Goal: Task Accomplishment & Management: Complete application form

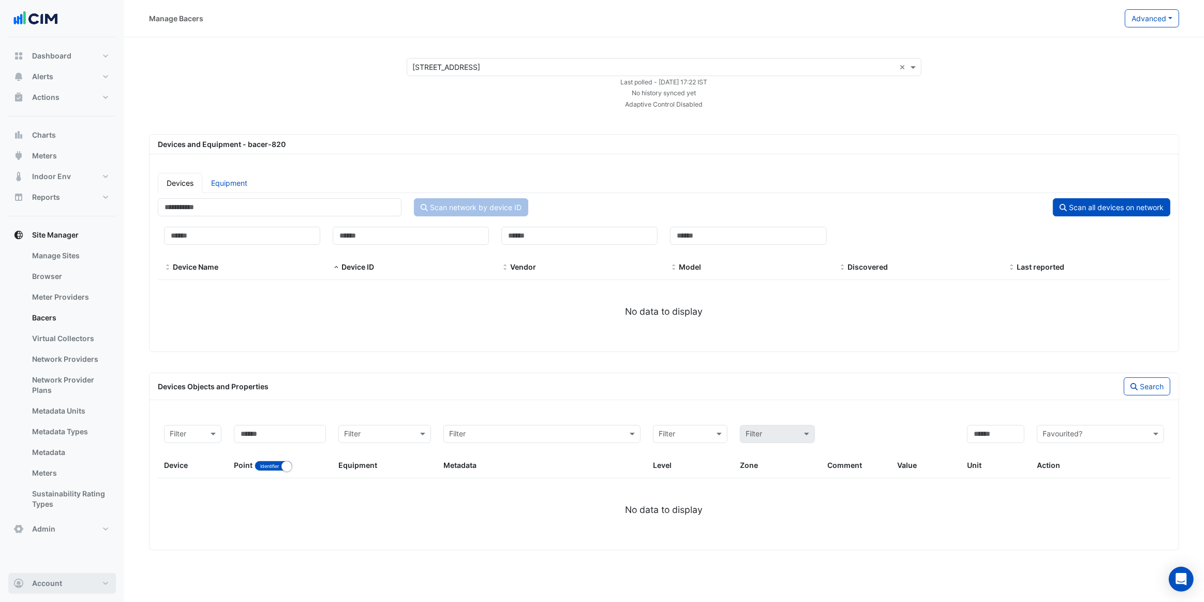
click at [87, 580] on button "Account" at bounding box center [62, 583] width 108 height 21
click at [88, 563] on link "Sign Out" at bounding box center [62, 556] width 98 height 21
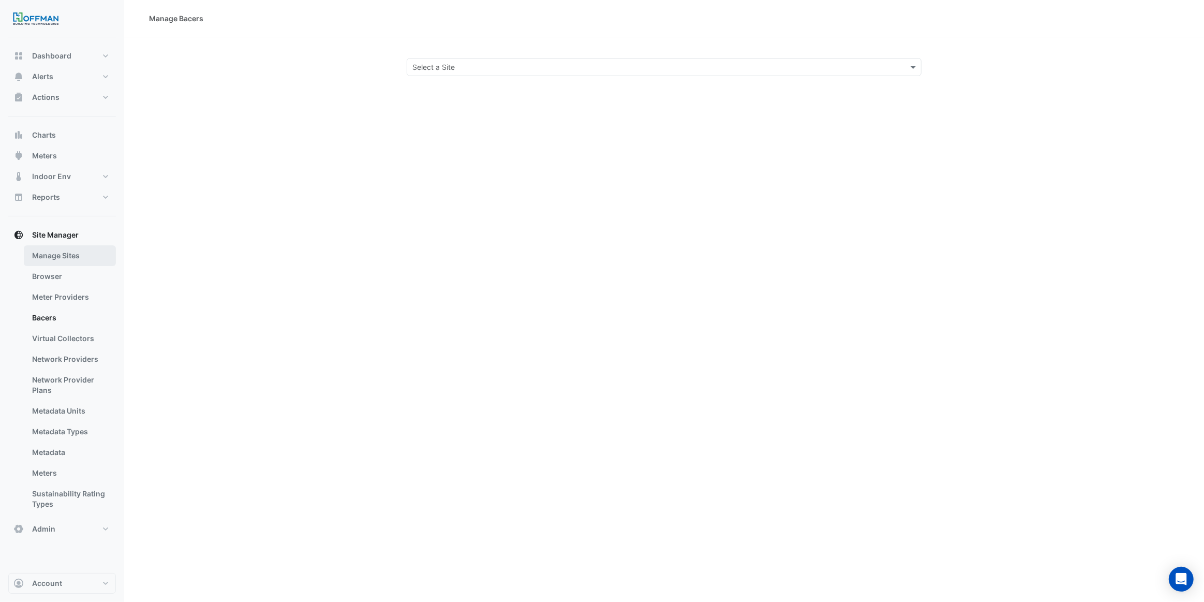
click at [80, 259] on link "Manage Sites" at bounding box center [70, 255] width 92 height 21
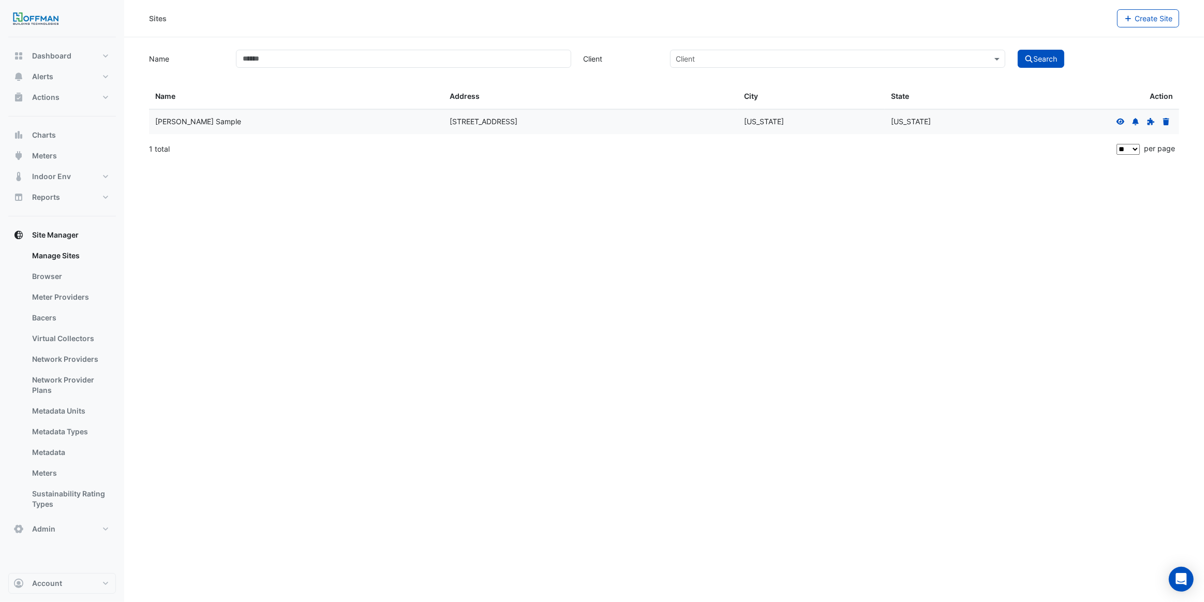
click at [1168, 25] on button "Create Site" at bounding box center [1148, 18] width 63 height 18
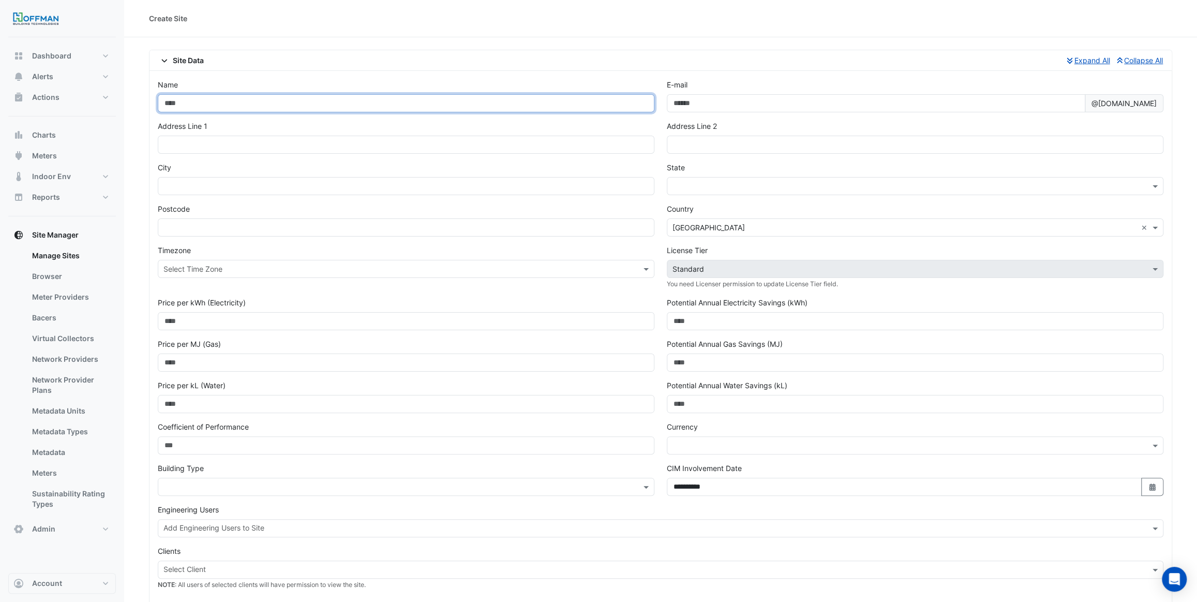
click at [235, 106] on input "Name" at bounding box center [406, 103] width 497 height 18
type input "**********"
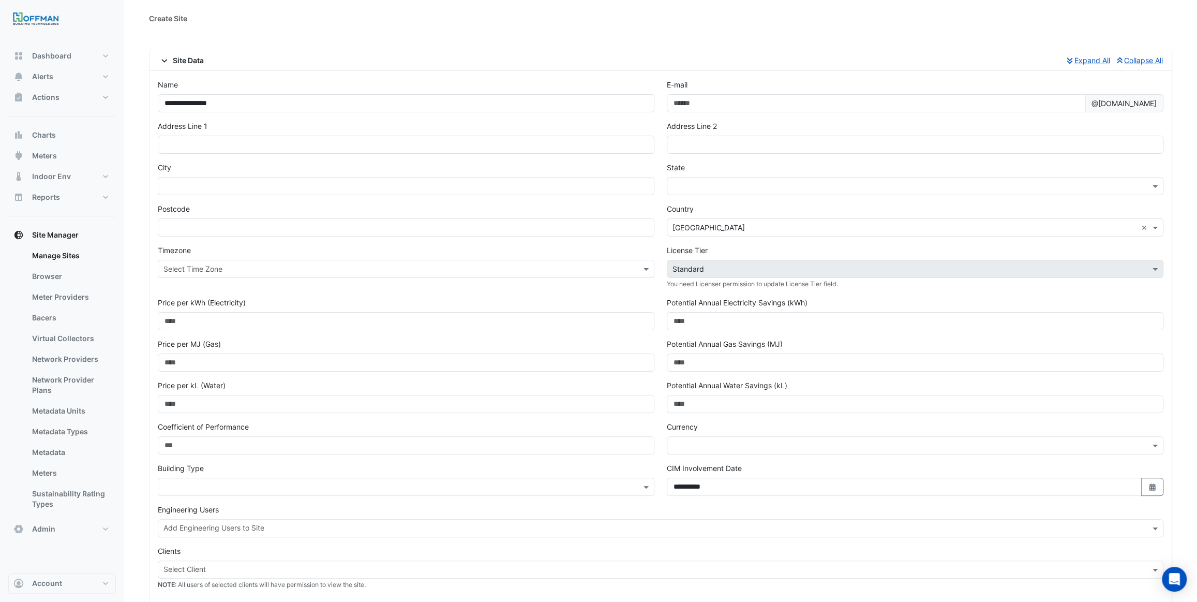
click at [209, 85] on div "**********" at bounding box center [406, 99] width 509 height 41
click at [684, 224] on input "text" at bounding box center [904, 227] width 464 height 11
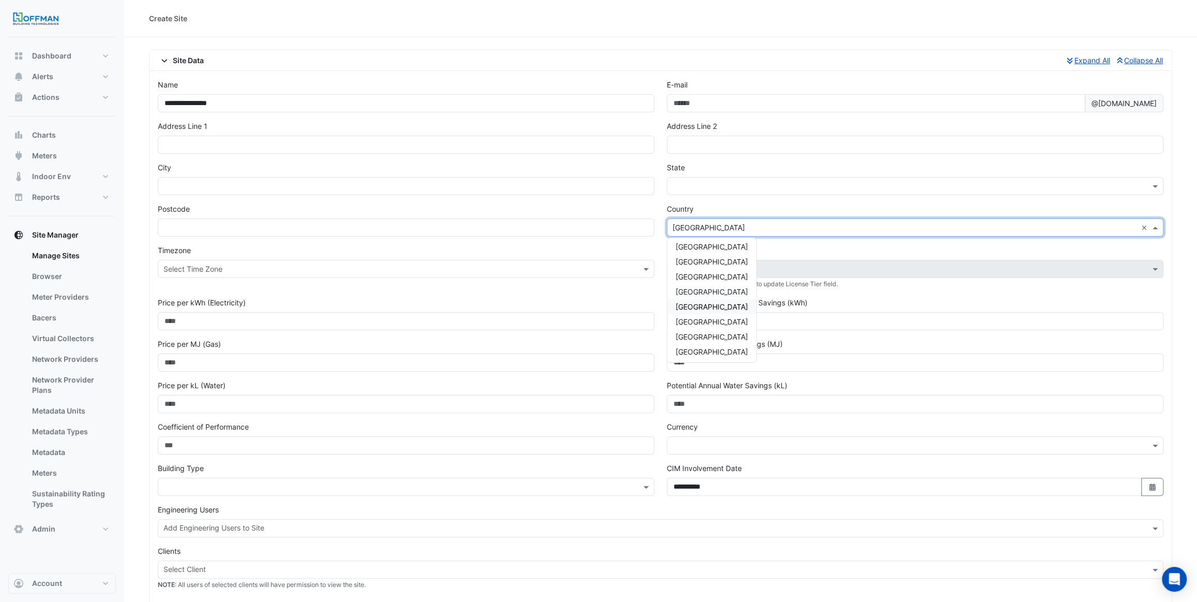
scroll to position [79, 0]
click at [694, 350] on div "[GEOGRAPHIC_DATA]" at bounding box center [711, 350] width 89 height 15
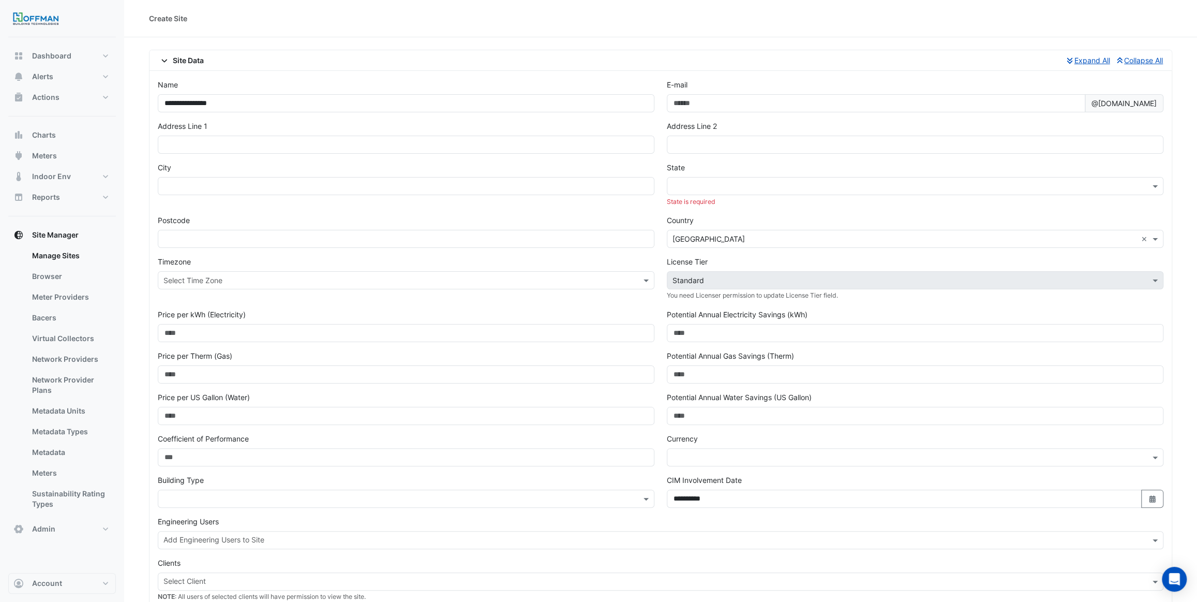
click at [679, 195] on div "State State is required" at bounding box center [915, 184] width 497 height 44
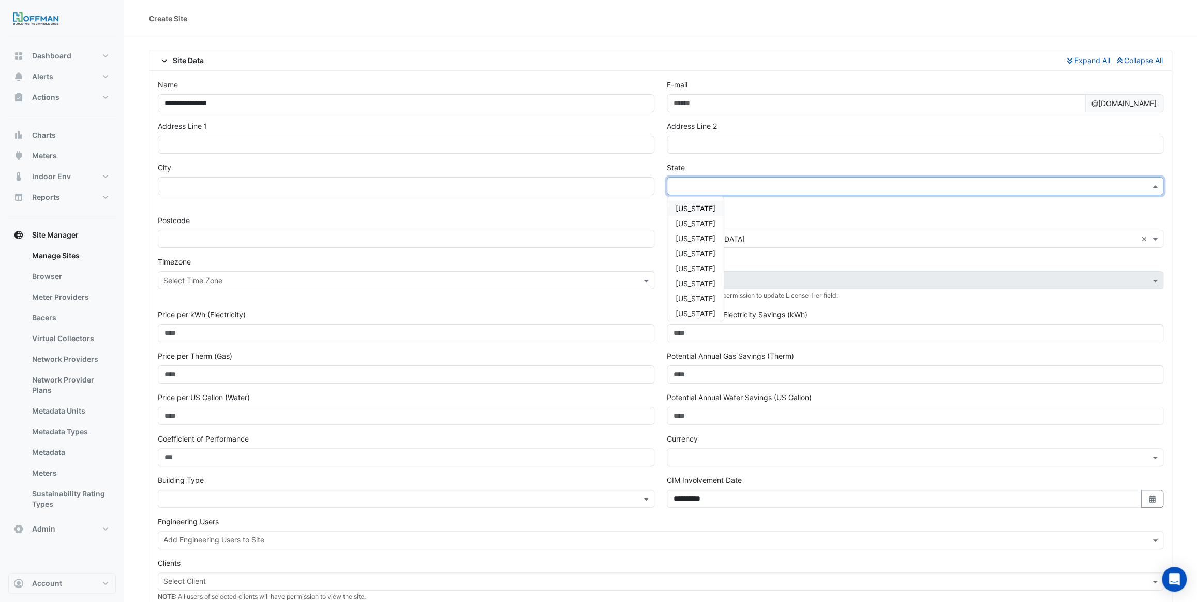
click at [685, 187] on input "text" at bounding box center [904, 186] width 464 height 11
click at [715, 286] on span "[US_STATE]" at bounding box center [696, 289] width 40 height 9
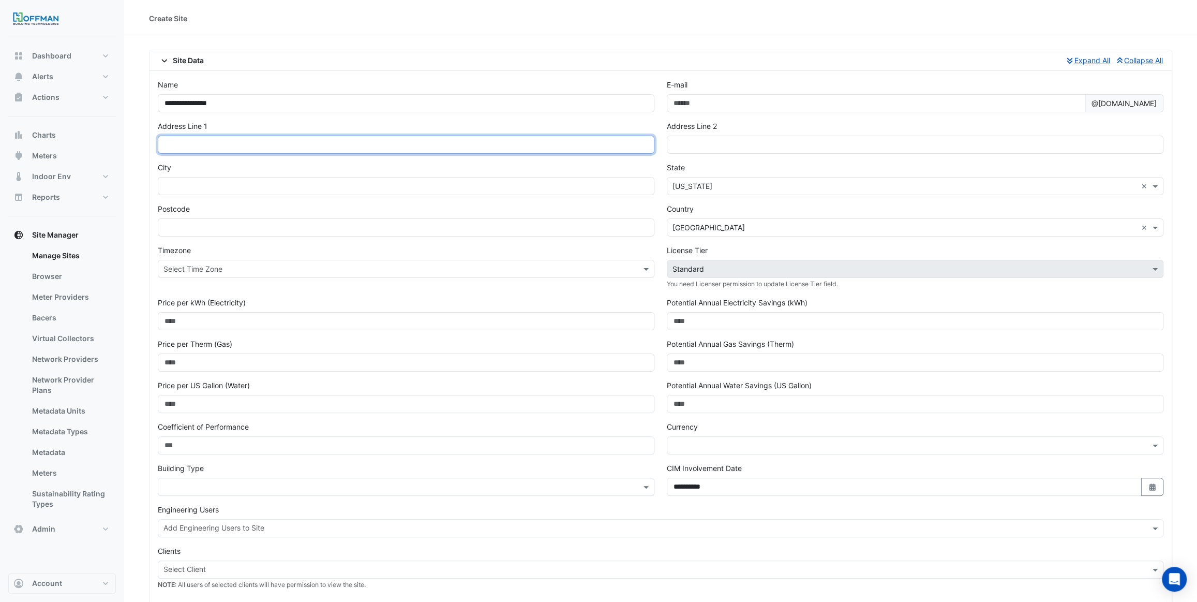
click at [258, 145] on input "text" at bounding box center [406, 145] width 497 height 18
type input "*********"
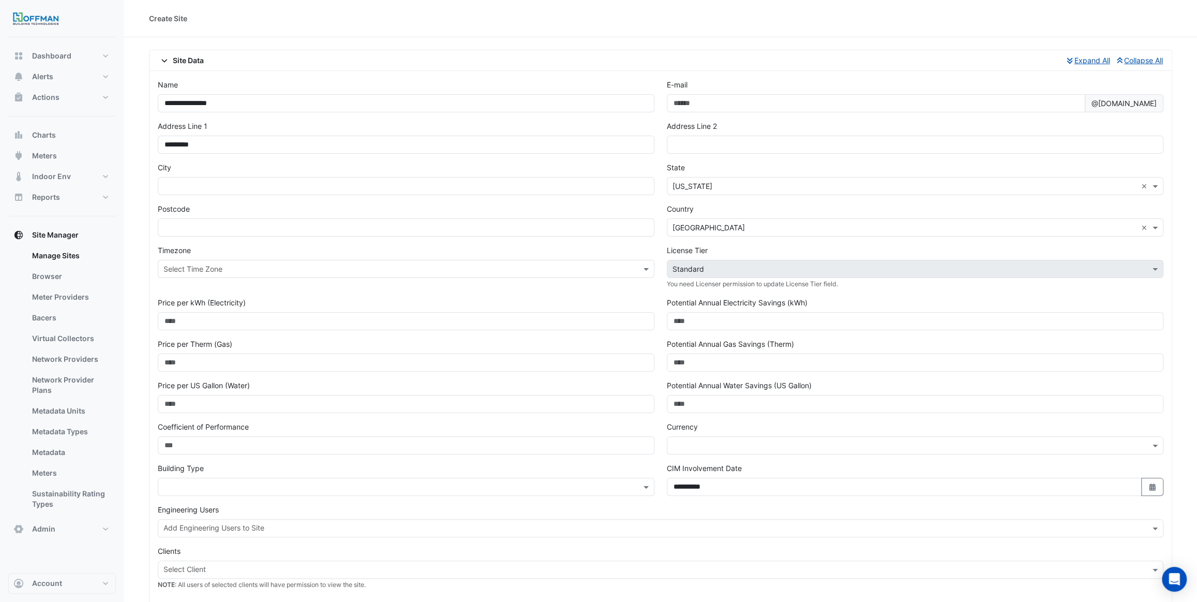
click at [695, 22] on div "Create Site" at bounding box center [660, 18] width 1023 height 11
click at [703, 108] on input "E-mail" at bounding box center [876, 103] width 418 height 18
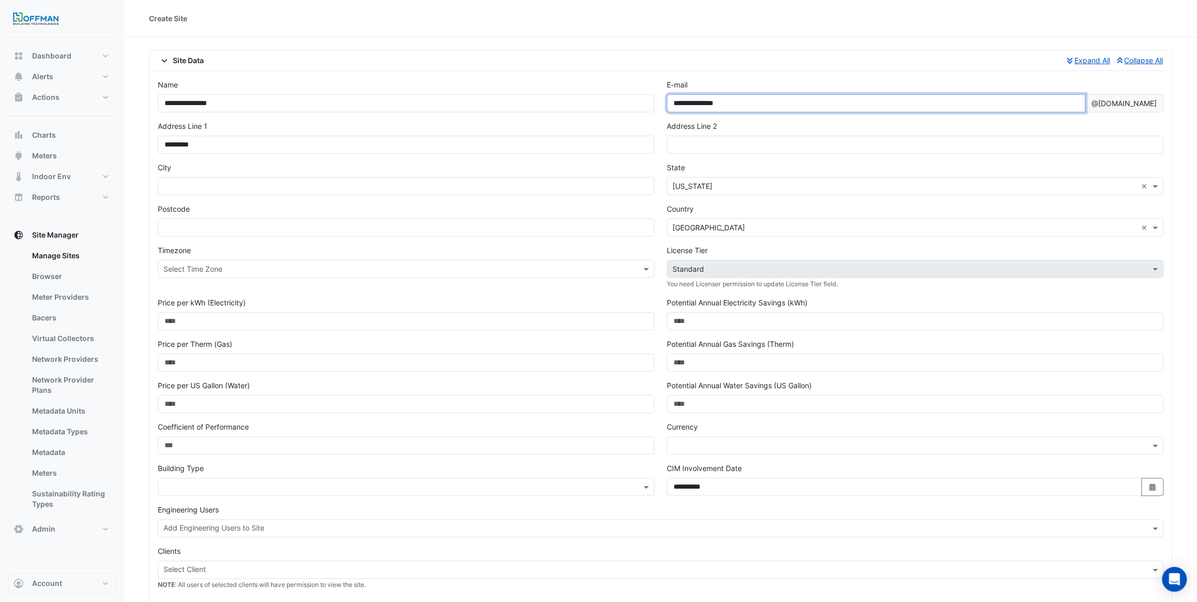
type input "**********"
click at [733, 71] on div "**********" at bounding box center [660, 343] width 1022 height 544
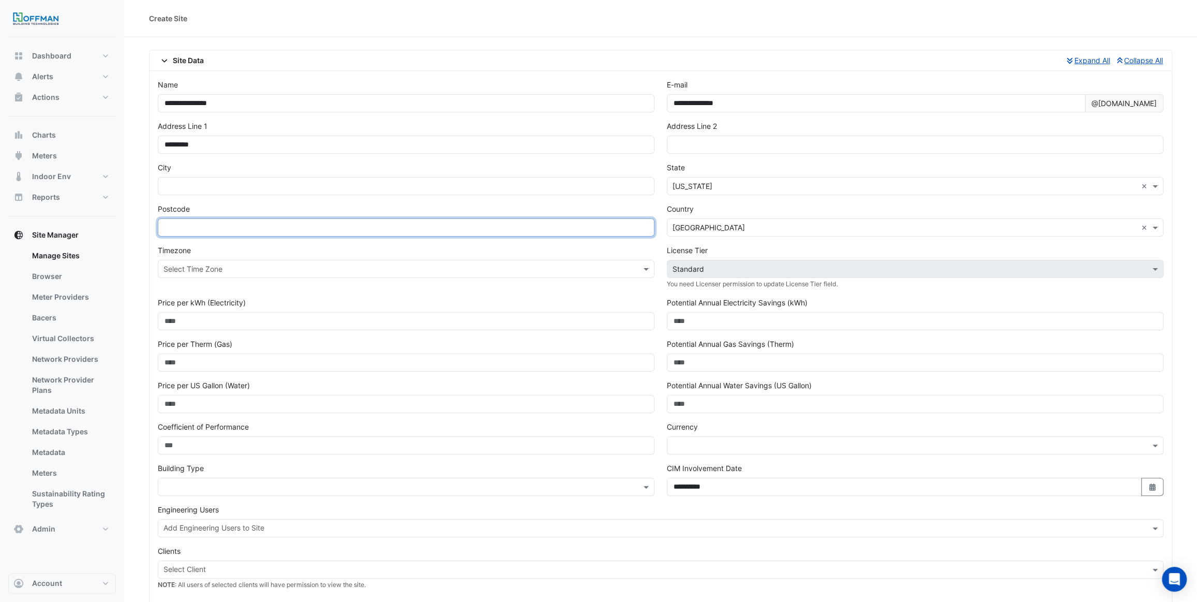
click at [299, 229] on input "text" at bounding box center [406, 227] width 497 height 18
type input "*"
type input "****"
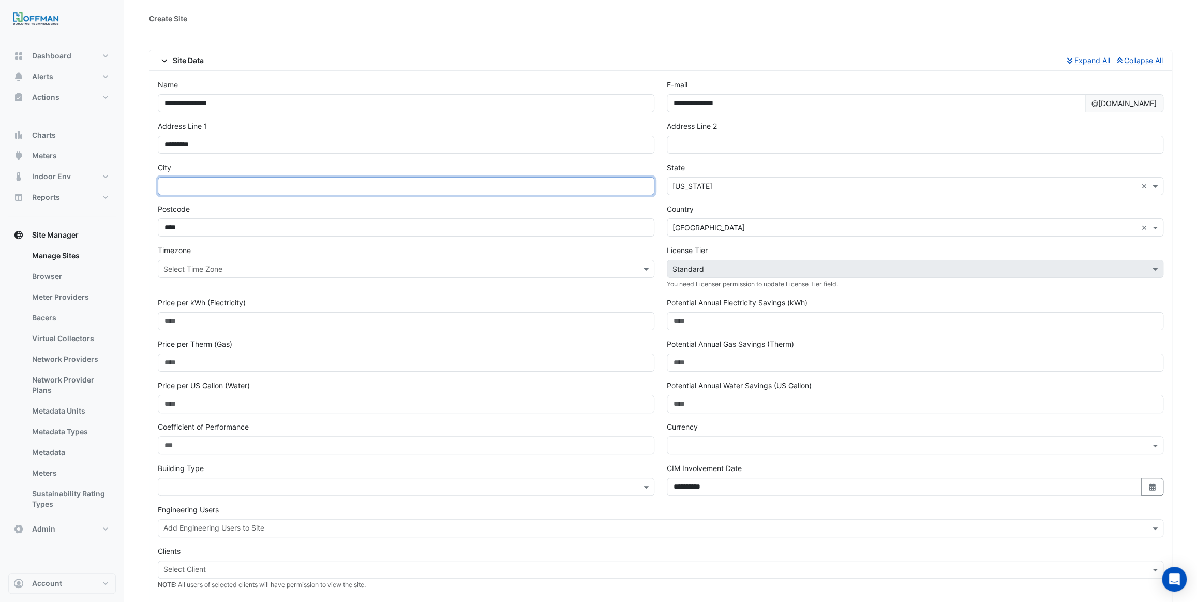
click at [419, 190] on input "text" at bounding box center [406, 186] width 497 height 18
type input "*********"
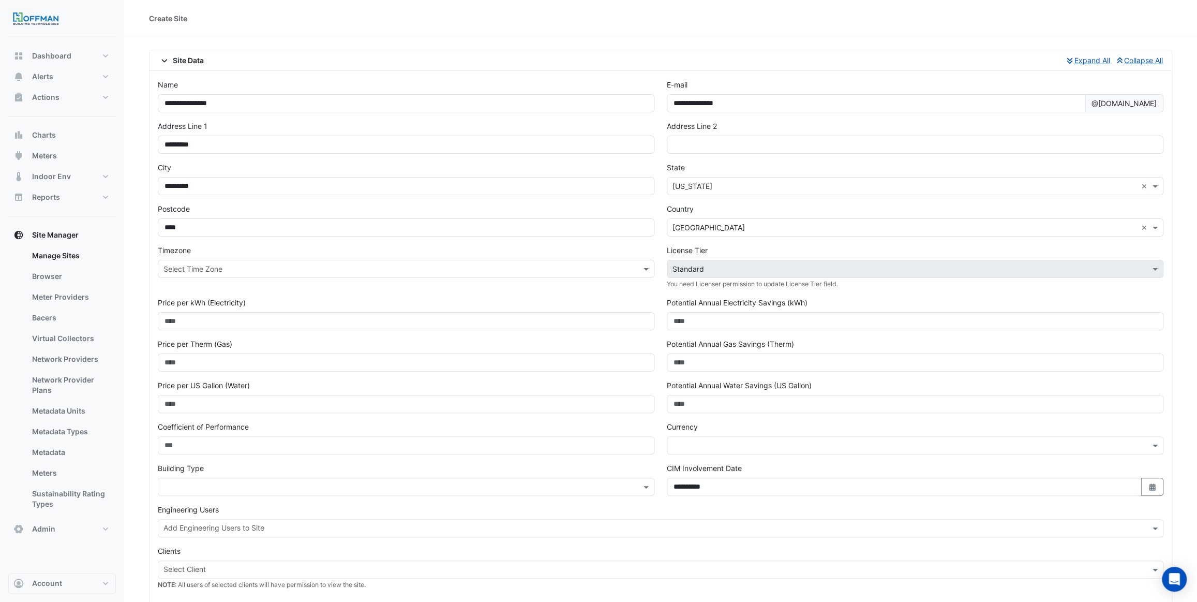
click at [440, 166] on div "City *********" at bounding box center [406, 178] width 497 height 33
click at [421, 265] on input "text" at bounding box center [395, 269] width 464 height 11
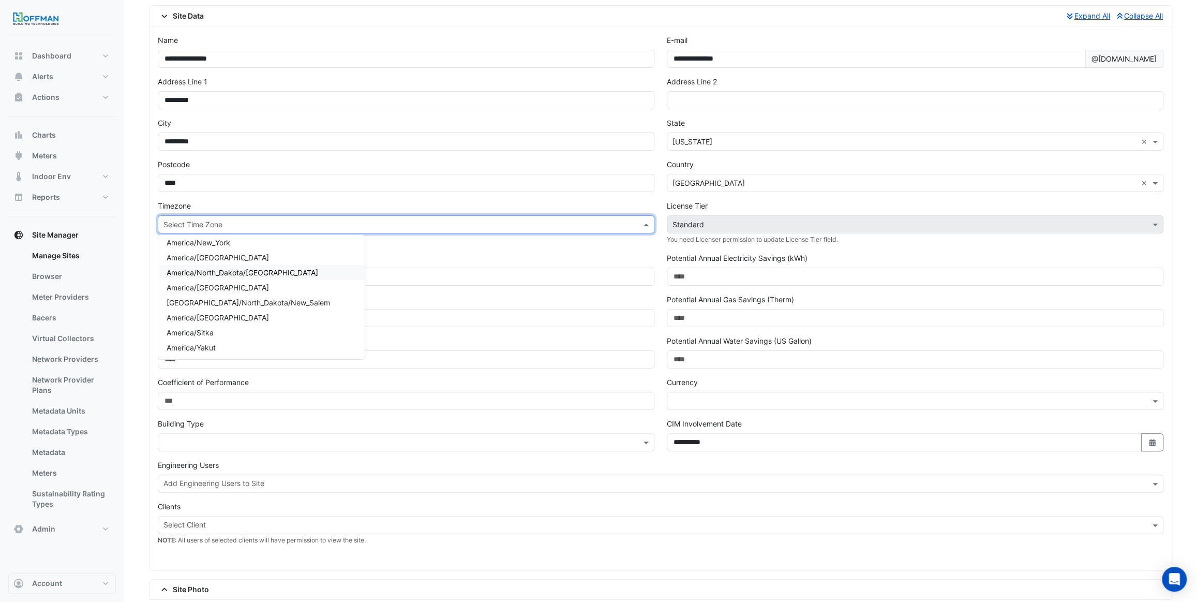
scroll to position [47, 0]
click at [284, 198] on div "Timezone Select Time Zone America/Adak America/Anchorage [GEOGRAPHIC_DATA]/[GEO…" at bounding box center [406, 224] width 509 height 52
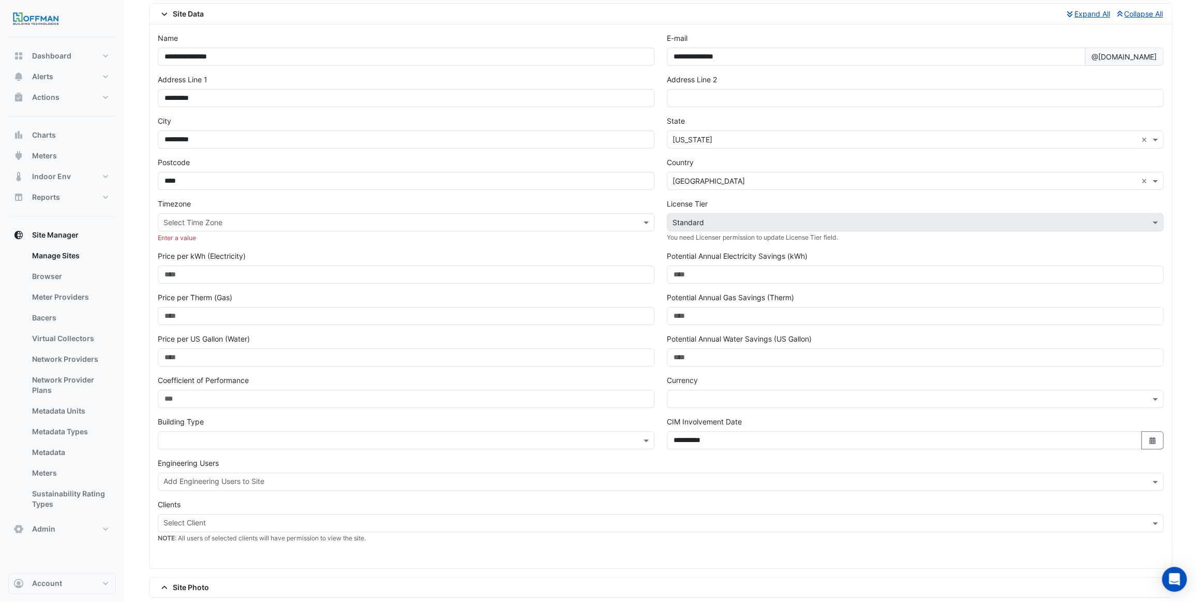
click at [184, 217] on input "text" at bounding box center [395, 222] width 464 height 11
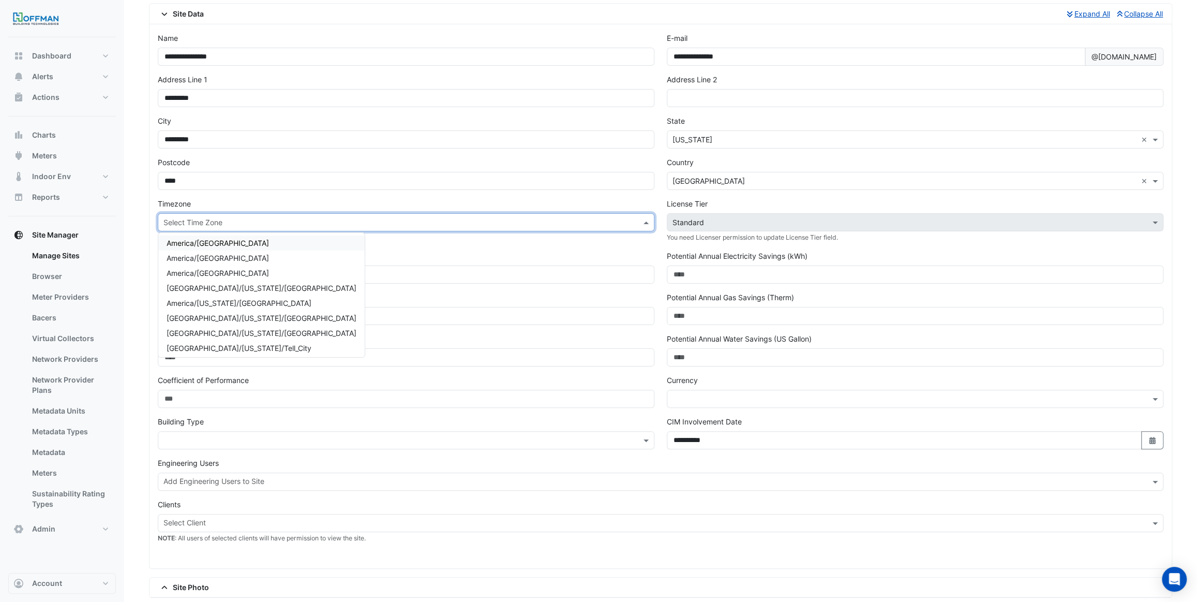
click at [245, 242] on div "America/[GEOGRAPHIC_DATA]" at bounding box center [261, 242] width 206 height 15
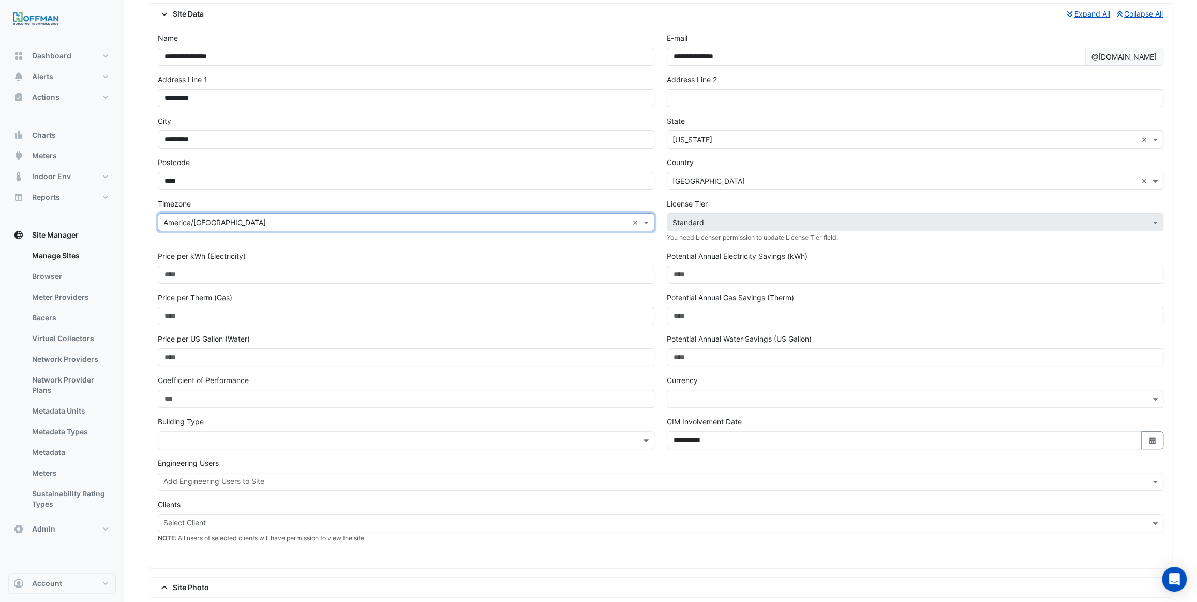
click at [253, 240] on div "Timezone Select Time Zone × [GEOGRAPHIC_DATA]/[GEOGRAPHIC_DATA] ×" at bounding box center [406, 224] width 509 height 52
click at [677, 394] on input "text" at bounding box center [904, 399] width 464 height 11
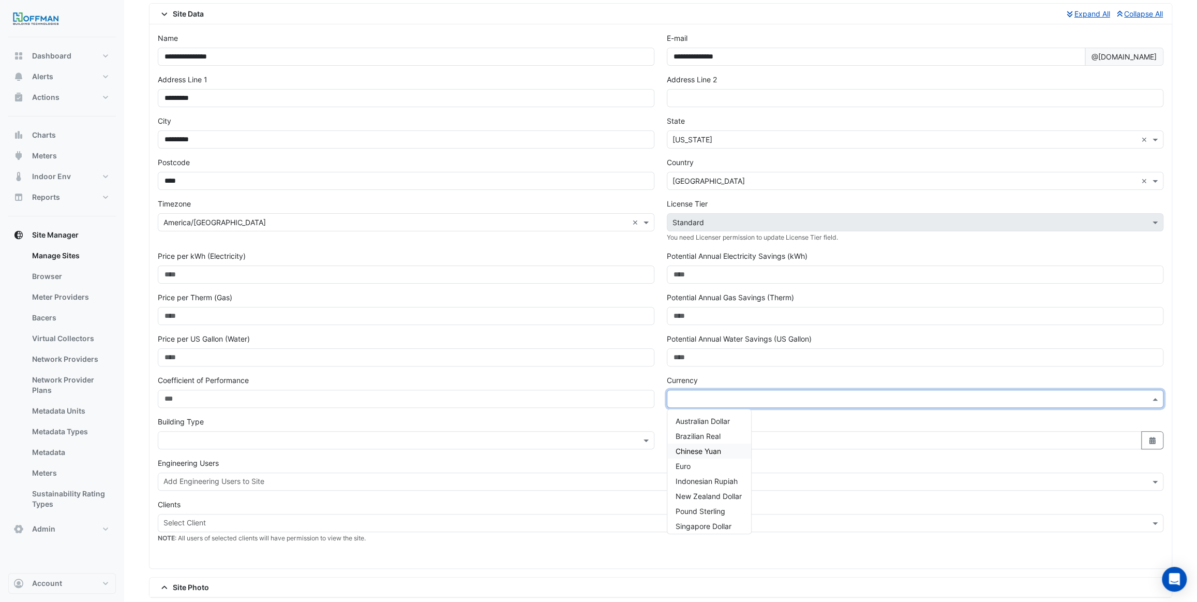
scroll to position [34, 0]
click at [710, 519] on span "United States Dollar" at bounding box center [709, 521] width 67 height 9
click at [206, 440] on input "text" at bounding box center [395, 440] width 464 height 11
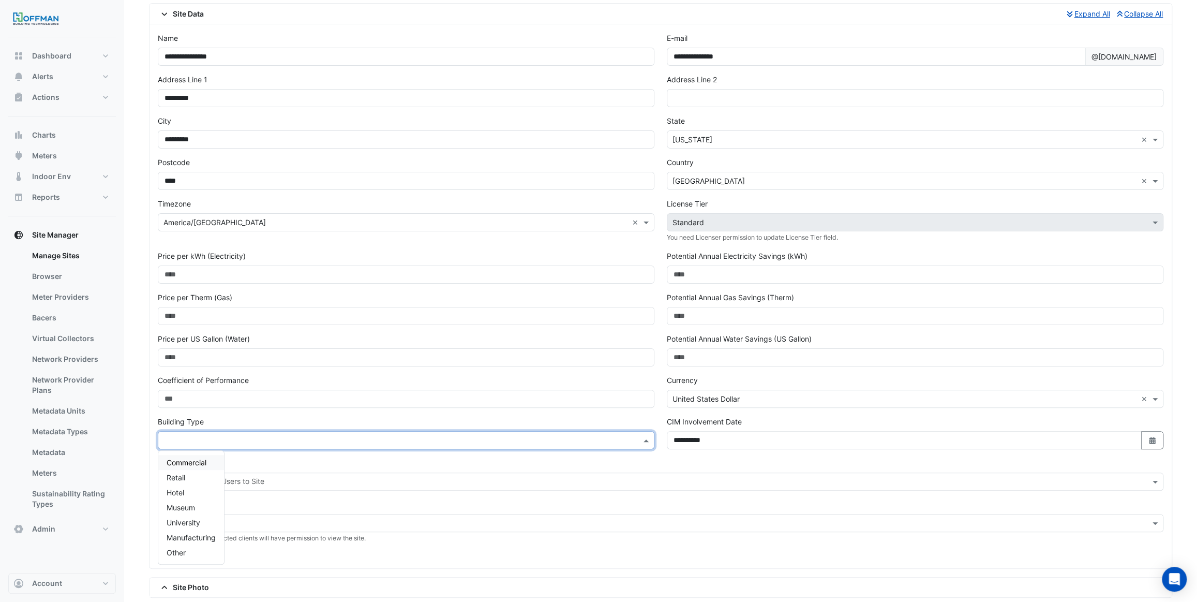
click at [192, 462] on span "Commercial" at bounding box center [187, 462] width 40 height 9
click at [246, 458] on div "Engineering Users Add Engineering Users to Site" at bounding box center [661, 473] width 1006 height 33
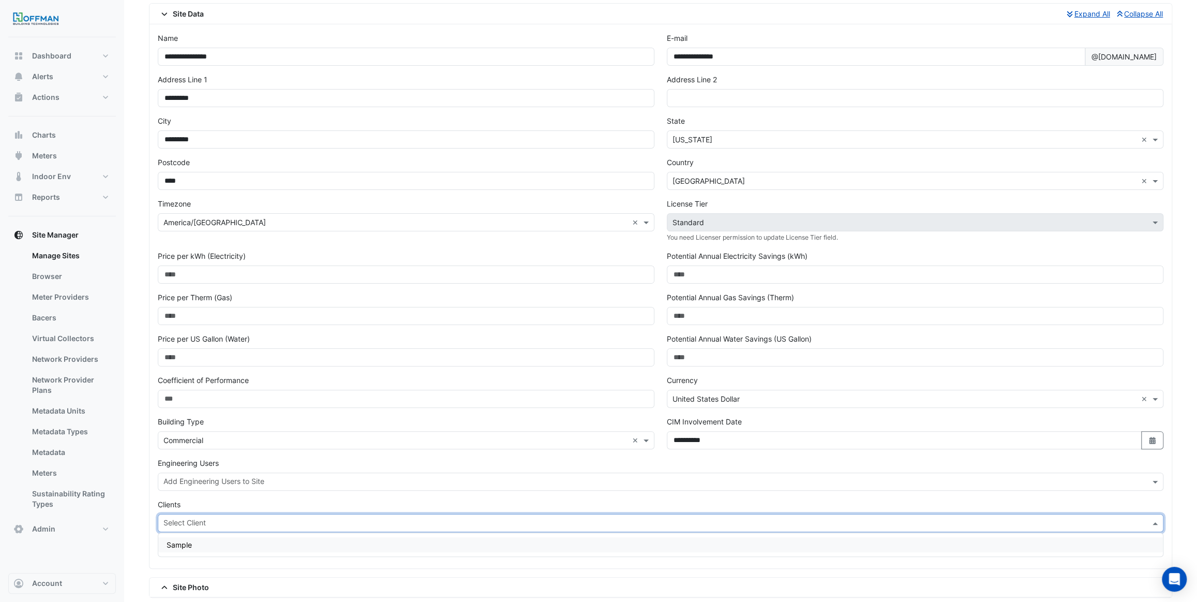
click at [209, 527] on input "text" at bounding box center [654, 523] width 982 height 11
click at [194, 542] on div "Sample" at bounding box center [660, 544] width 1004 height 15
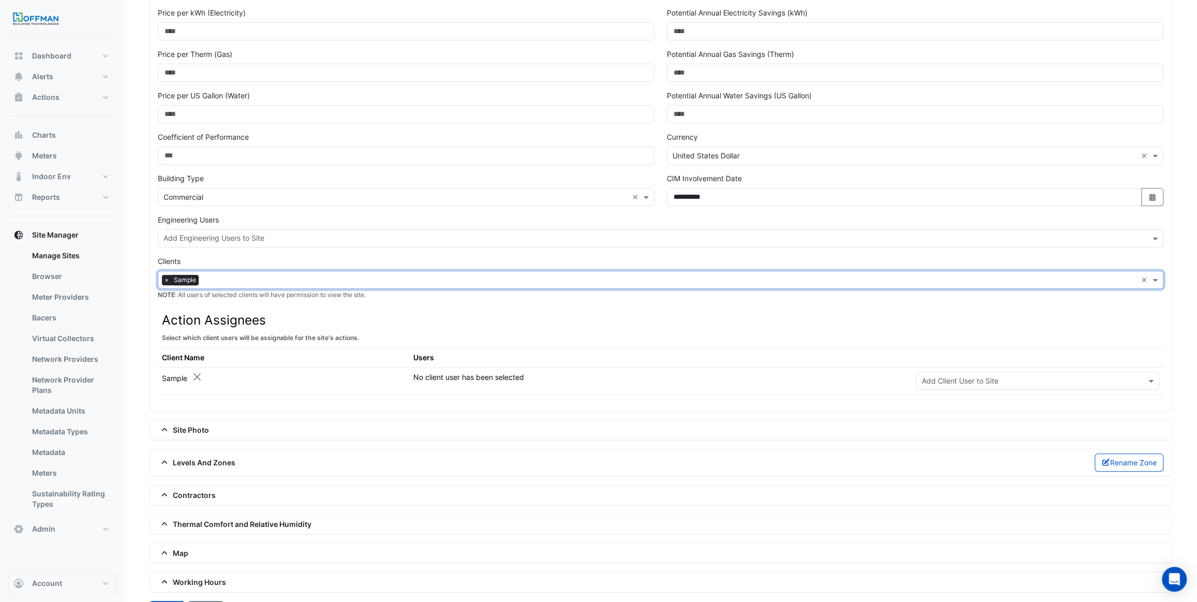
scroll to position [312, 0]
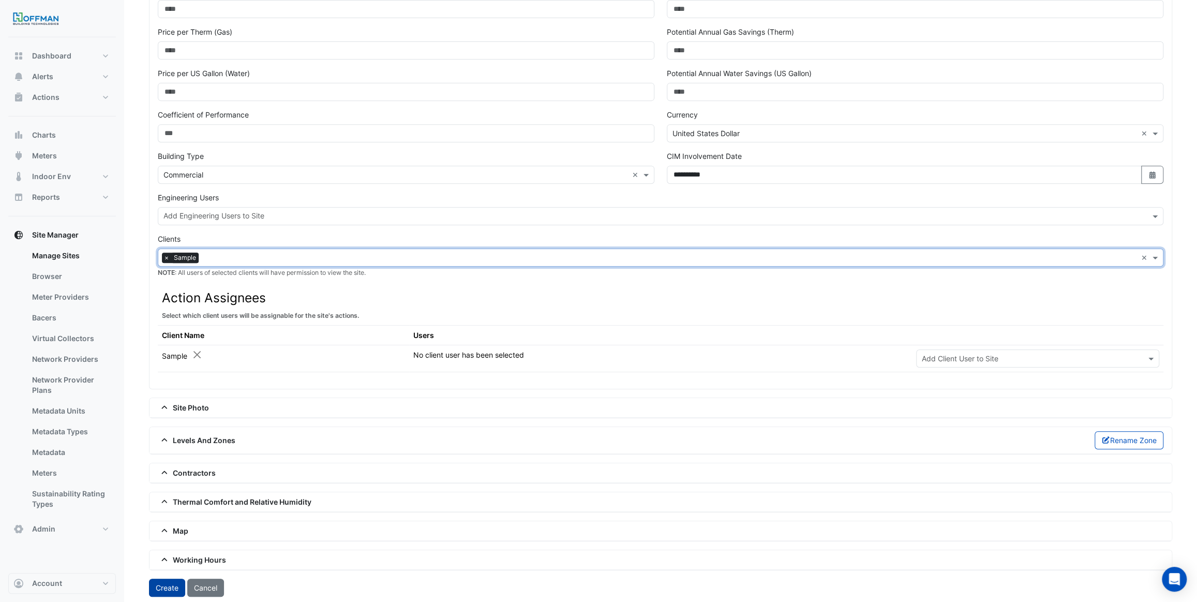
click at [170, 582] on button "Create" at bounding box center [167, 587] width 36 height 18
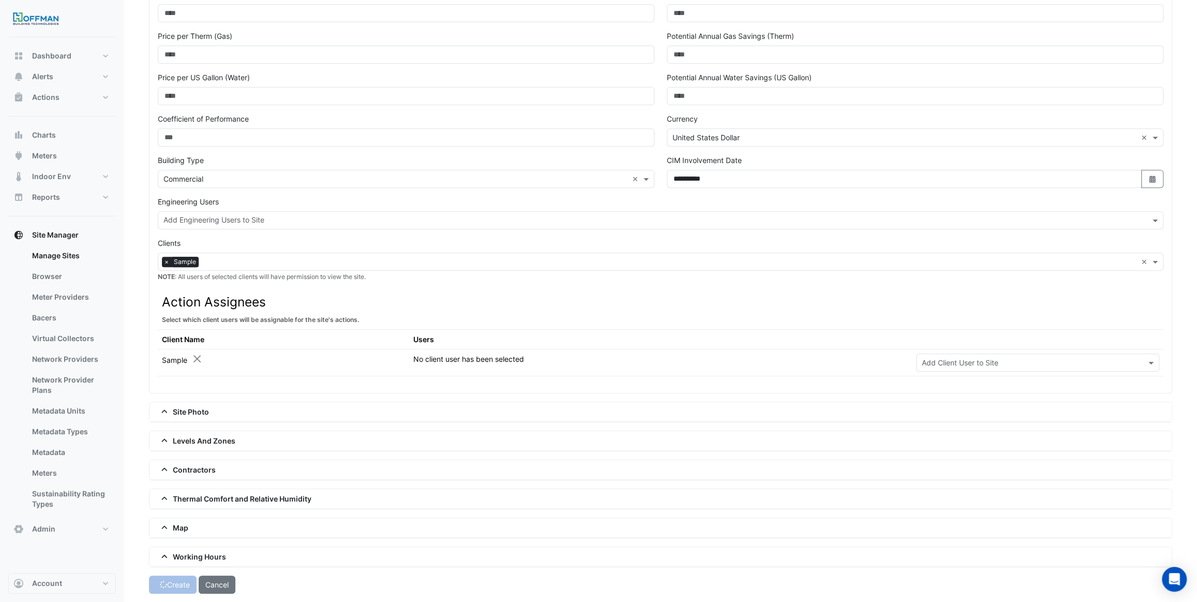
scroll to position [305, 0]
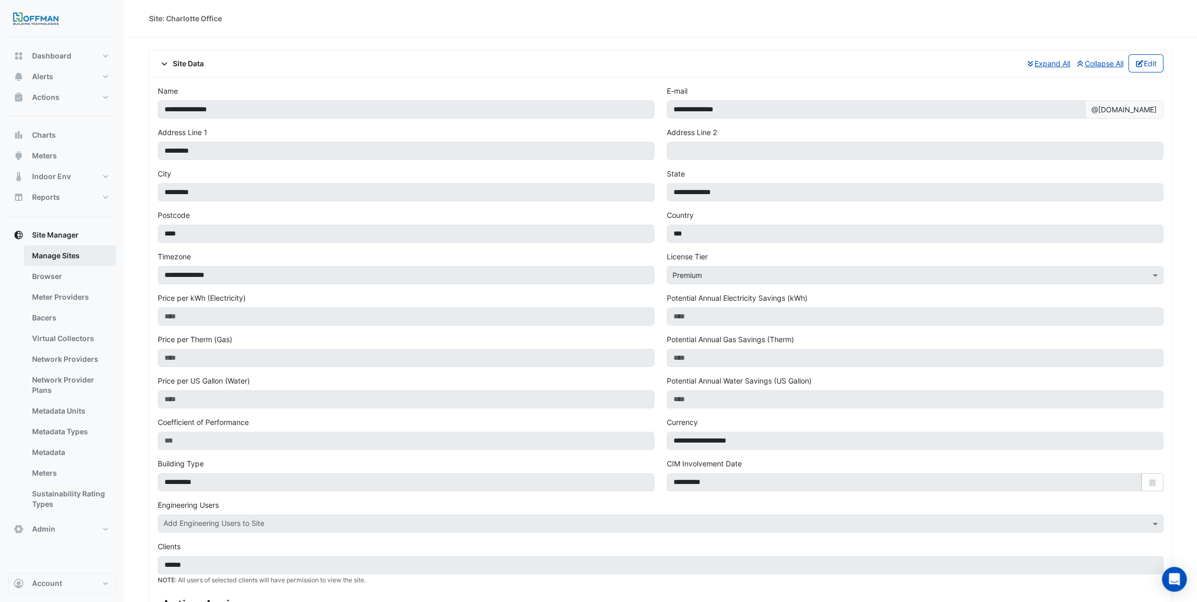
click at [67, 254] on link "Manage Sites" at bounding box center [70, 255] width 92 height 21
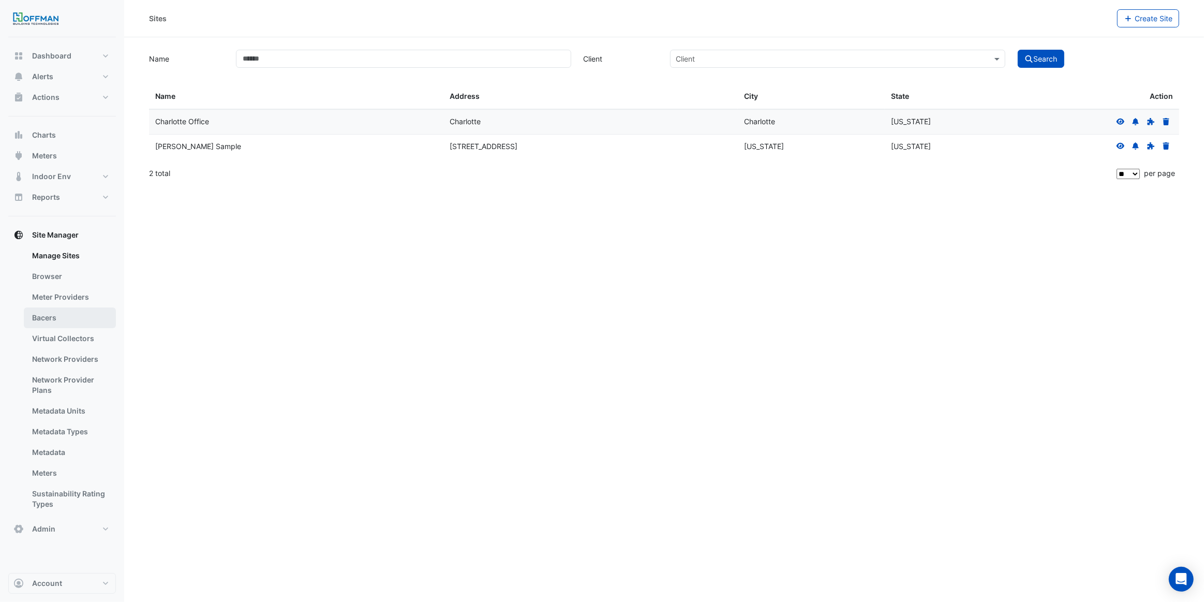
click at [70, 316] on link "Bacers" at bounding box center [70, 317] width 92 height 21
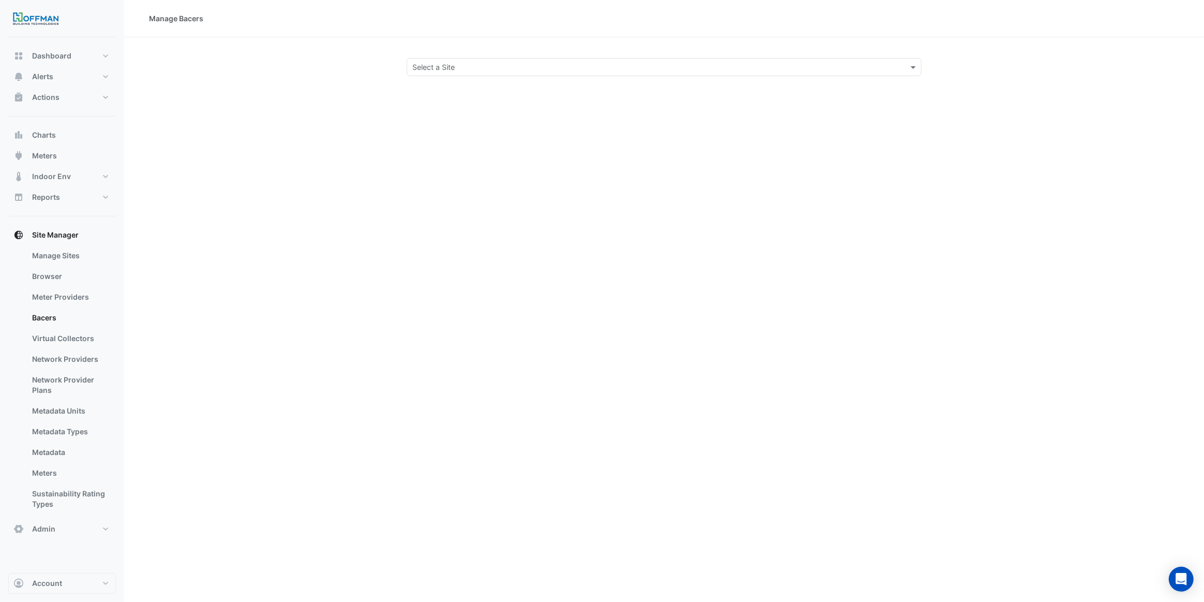
click at [448, 65] on input "text" at bounding box center [653, 67] width 483 height 11
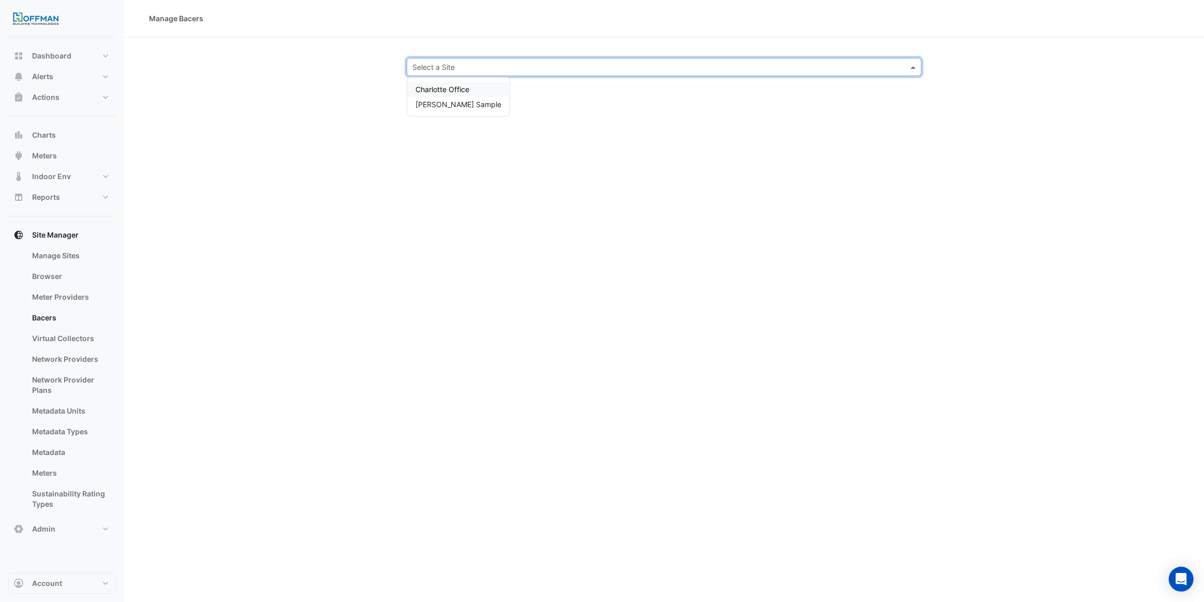
click at [469, 89] on span "Charlotte Office" at bounding box center [442, 89] width 54 height 9
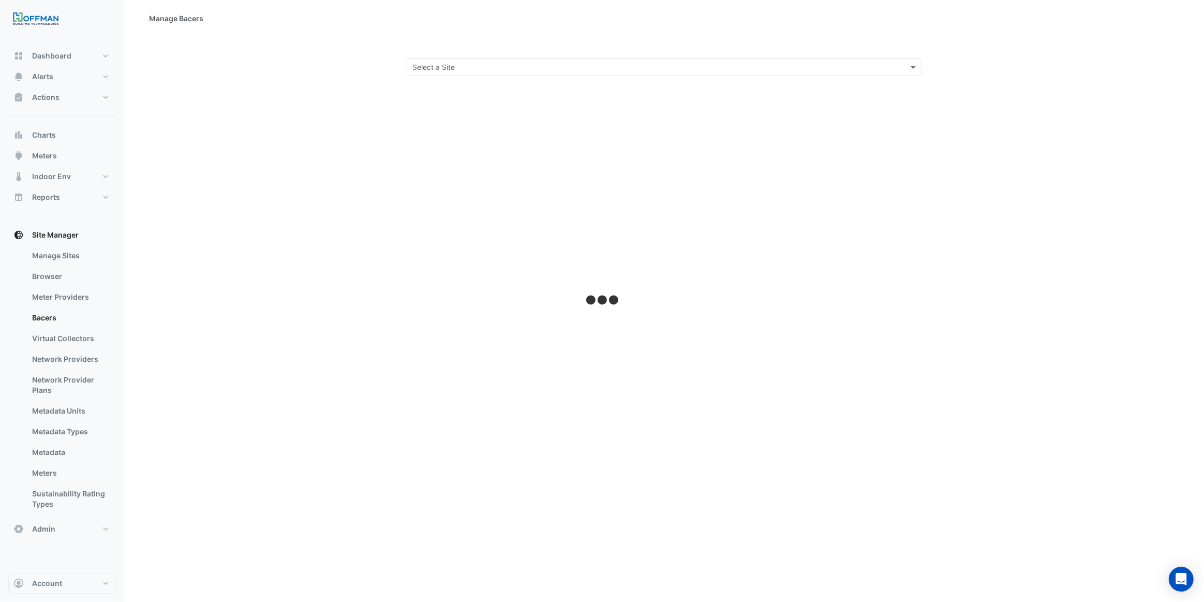
click at [521, 68] on input "text" at bounding box center [653, 67] width 483 height 11
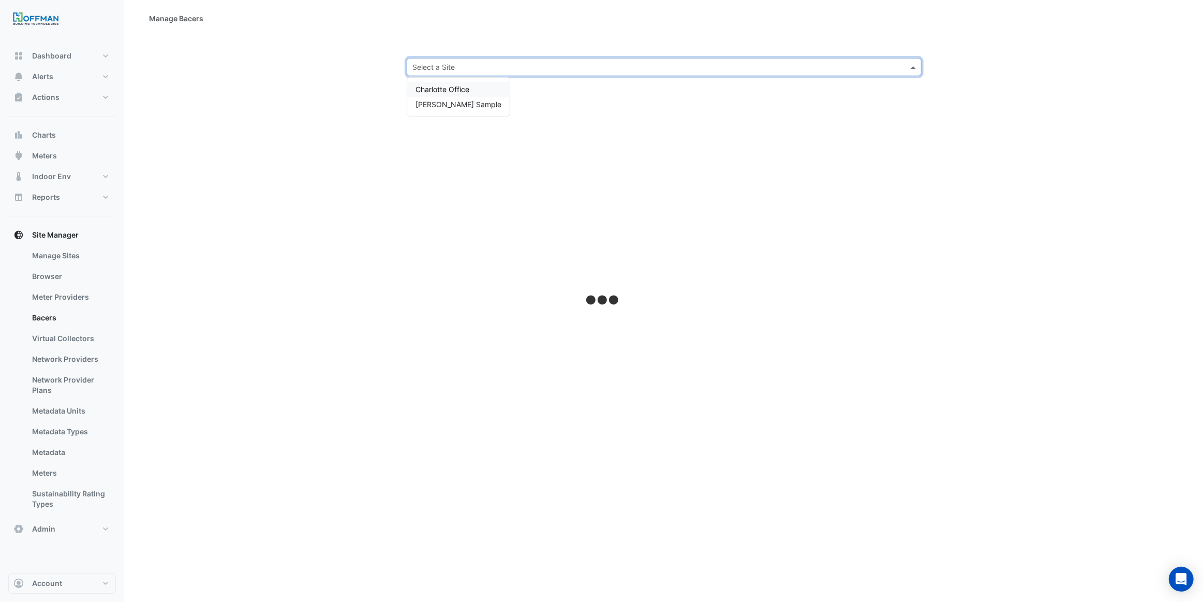
click at [460, 85] on span "Charlotte Office" at bounding box center [442, 89] width 54 height 9
click at [613, 98] on div "Manage Bacers Select a Site × Charlotte Office ×" at bounding box center [663, 301] width 1079 height 602
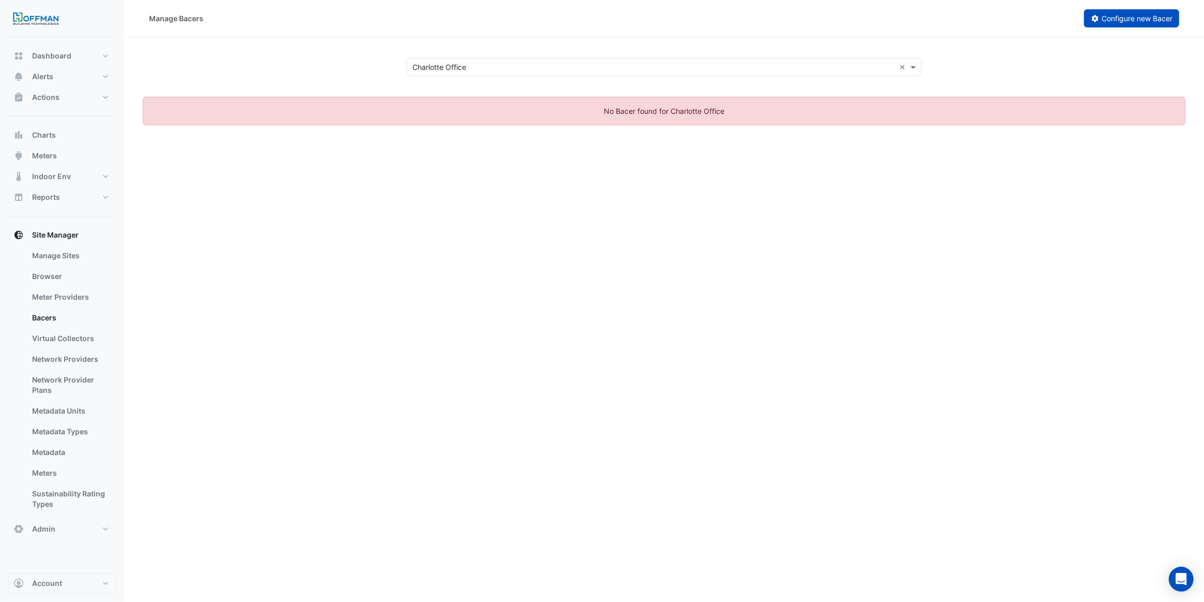
click at [1135, 19] on span "Configure new Bacer" at bounding box center [1136, 18] width 71 height 9
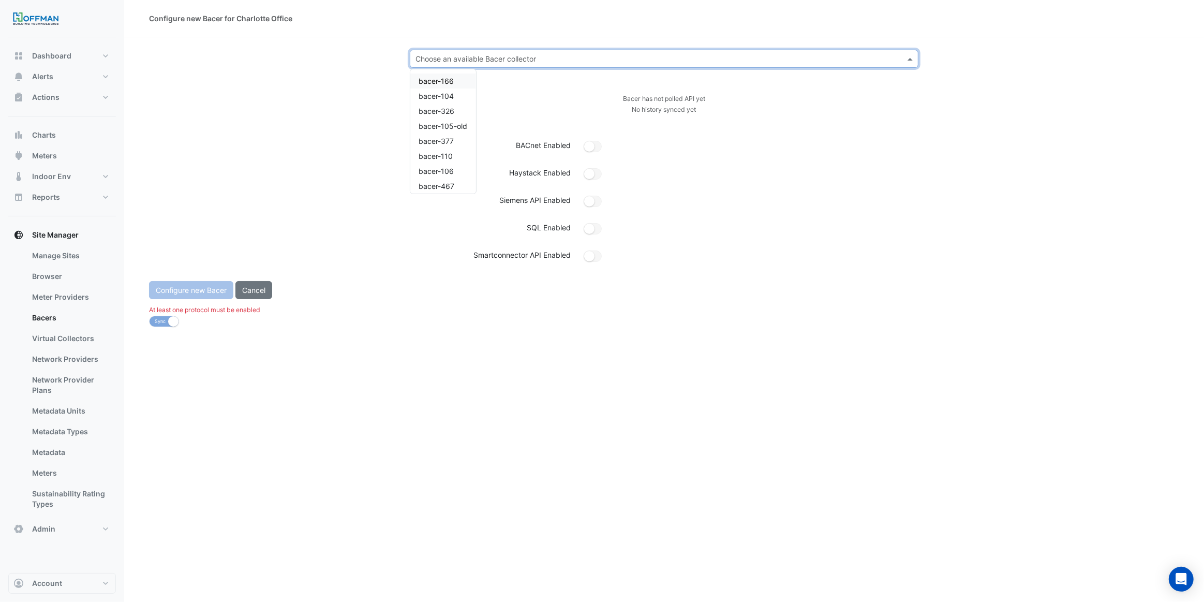
click at [536, 56] on input "text" at bounding box center [653, 59] width 477 height 11
type input "***"
click at [411, 85] on div "bacer-808" at bounding box center [436, 80] width 53 height 15
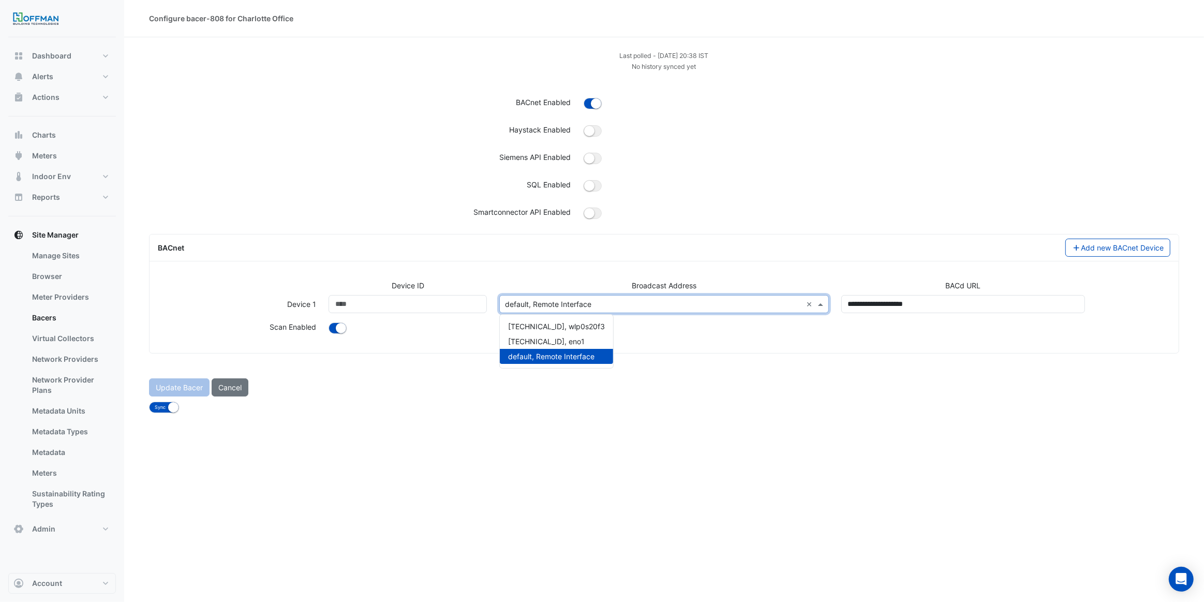
click at [579, 301] on input "text" at bounding box center [653, 304] width 297 height 11
click at [578, 339] on div "[TECHNICAL_ID], eno1" at bounding box center [556, 341] width 113 height 15
click at [548, 328] on div at bounding box center [749, 328] width 854 height 15
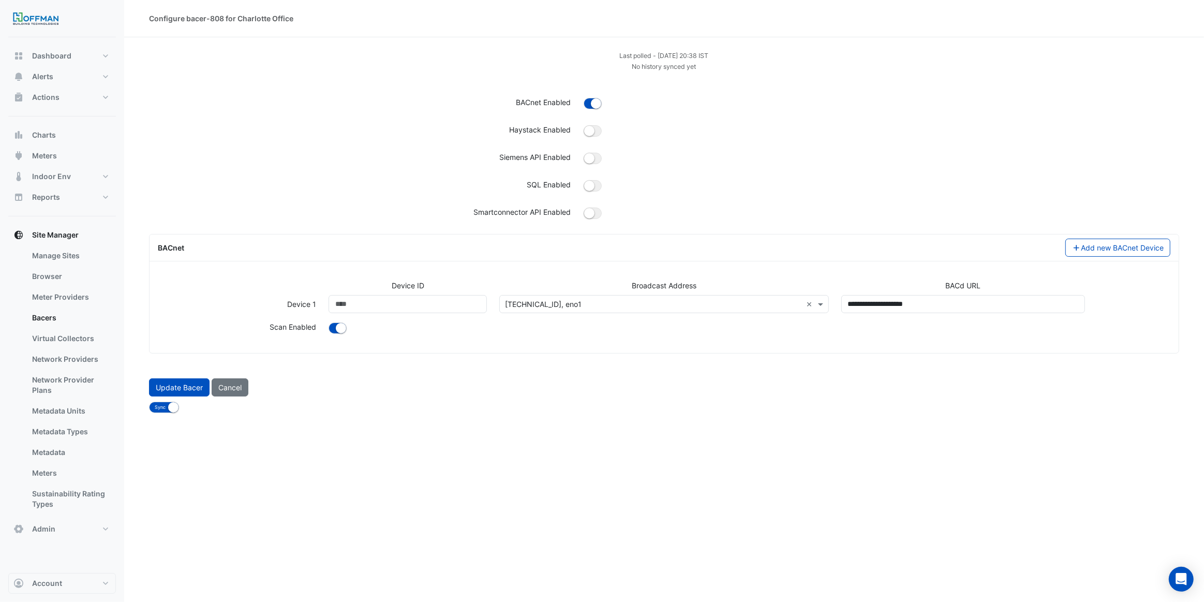
click at [170, 387] on button "Update Bacer" at bounding box center [179, 387] width 61 height 18
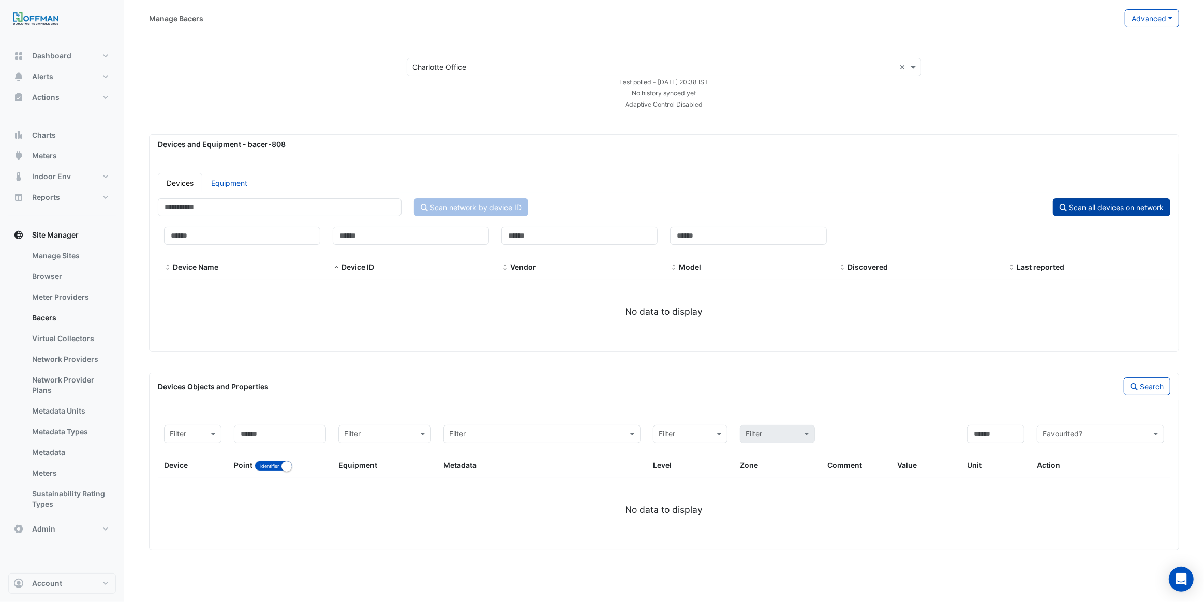
click at [1115, 211] on button "Scan all devices on network" at bounding box center [1111, 207] width 117 height 18
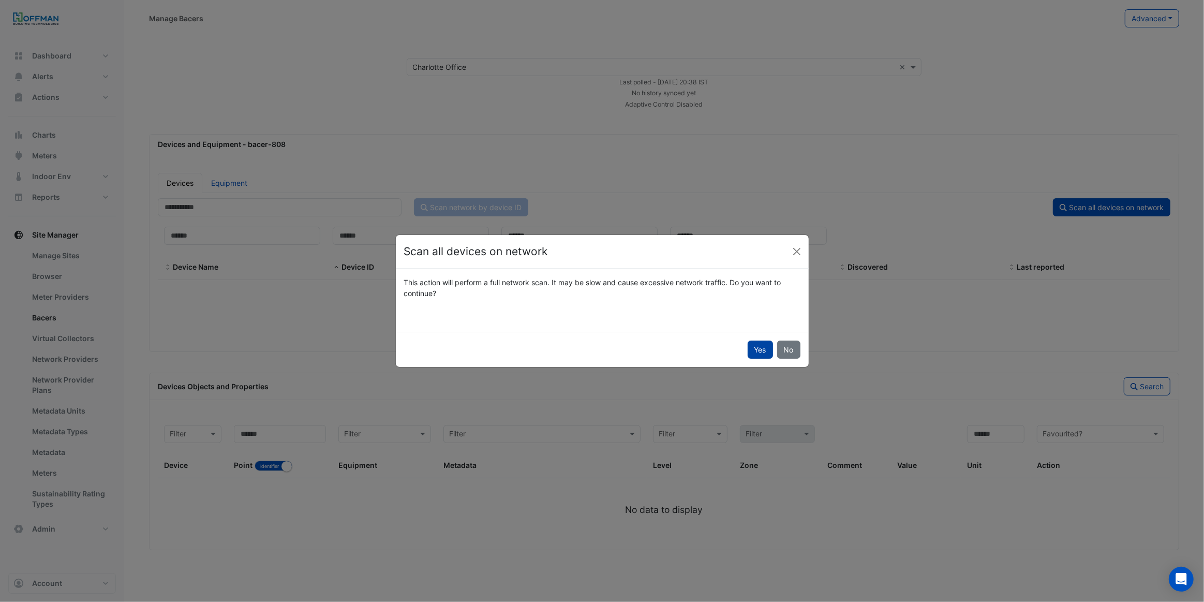
click at [766, 347] on button "Yes" at bounding box center [759, 349] width 25 height 18
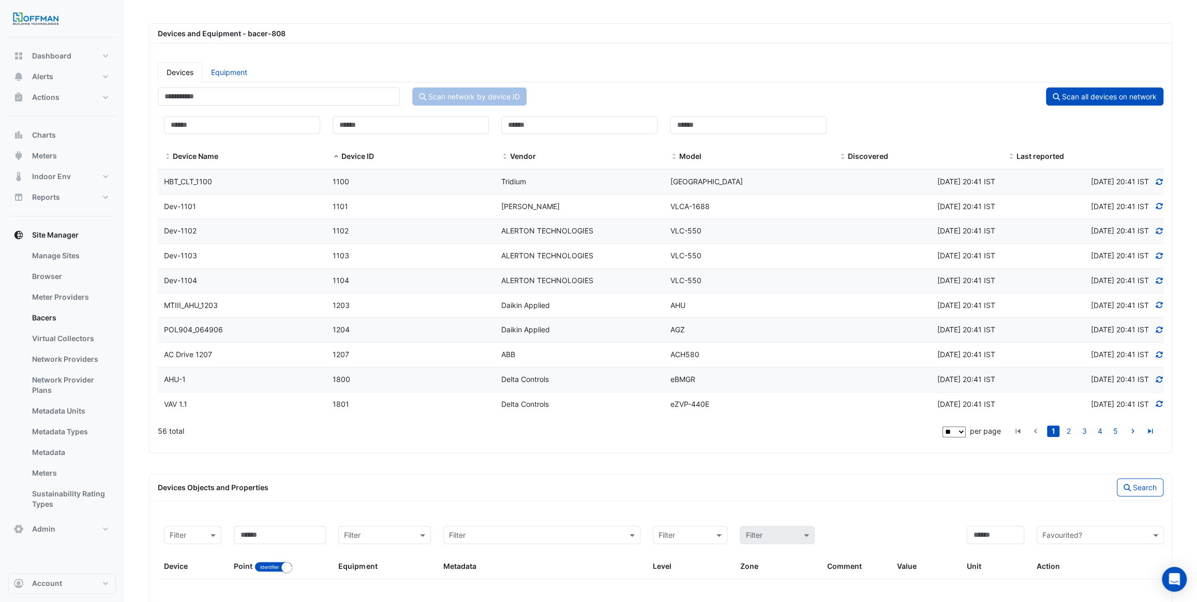
scroll to position [141, 0]
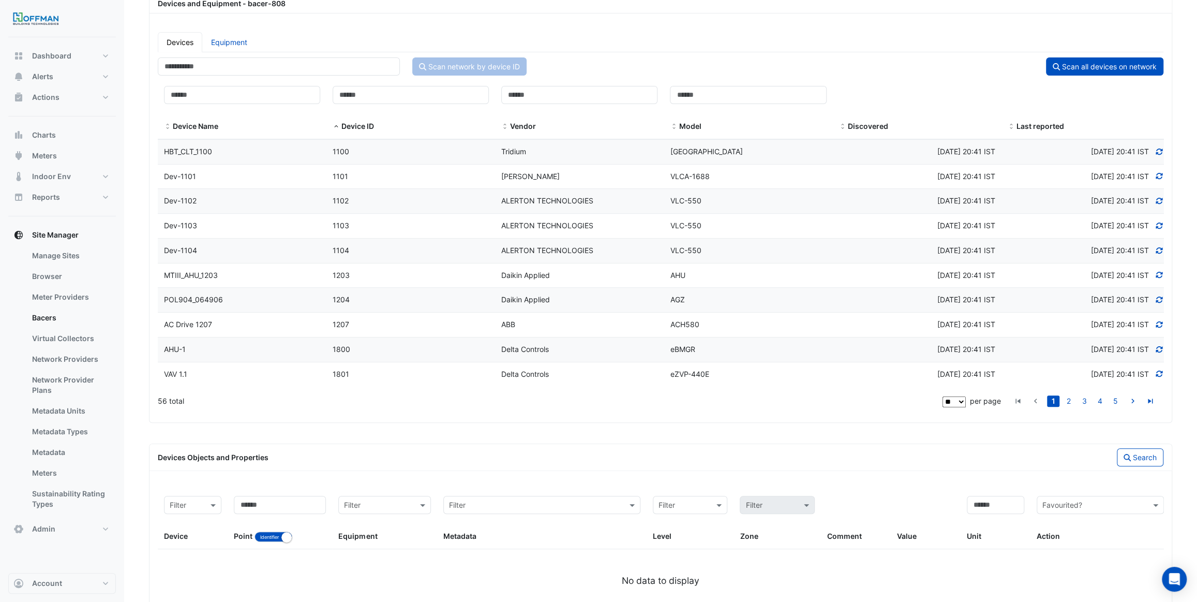
click at [956, 400] on select "** ** ** ***" at bounding box center [953, 401] width 23 height 11
select select "***"
click at [966, 407] on select "** ** ** ***" at bounding box center [953, 401] width 23 height 11
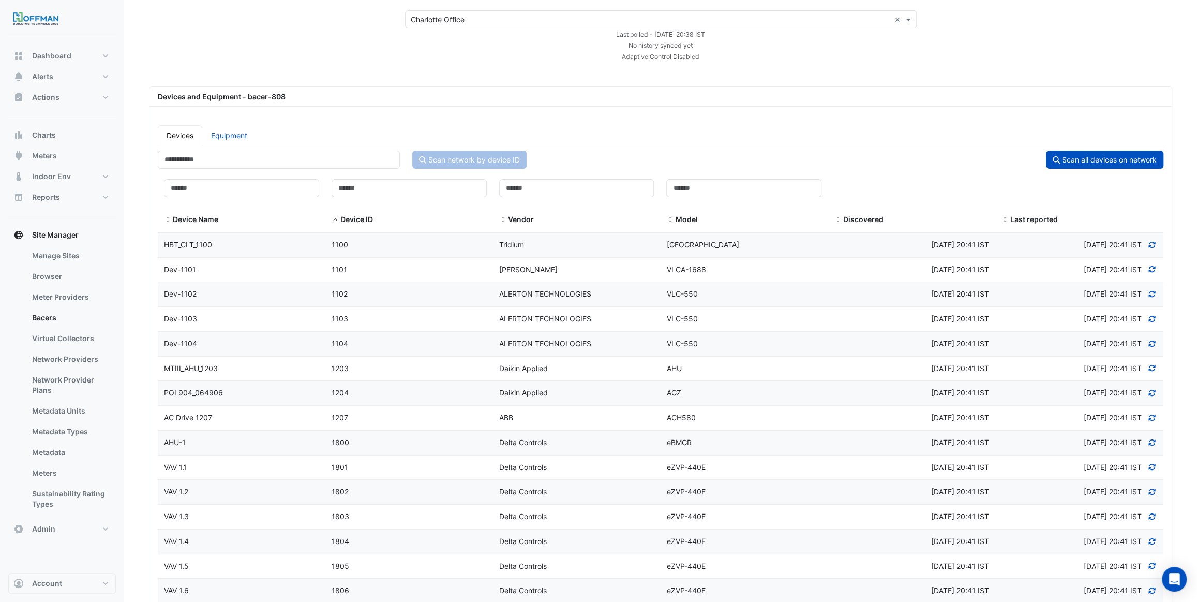
scroll to position [43, 0]
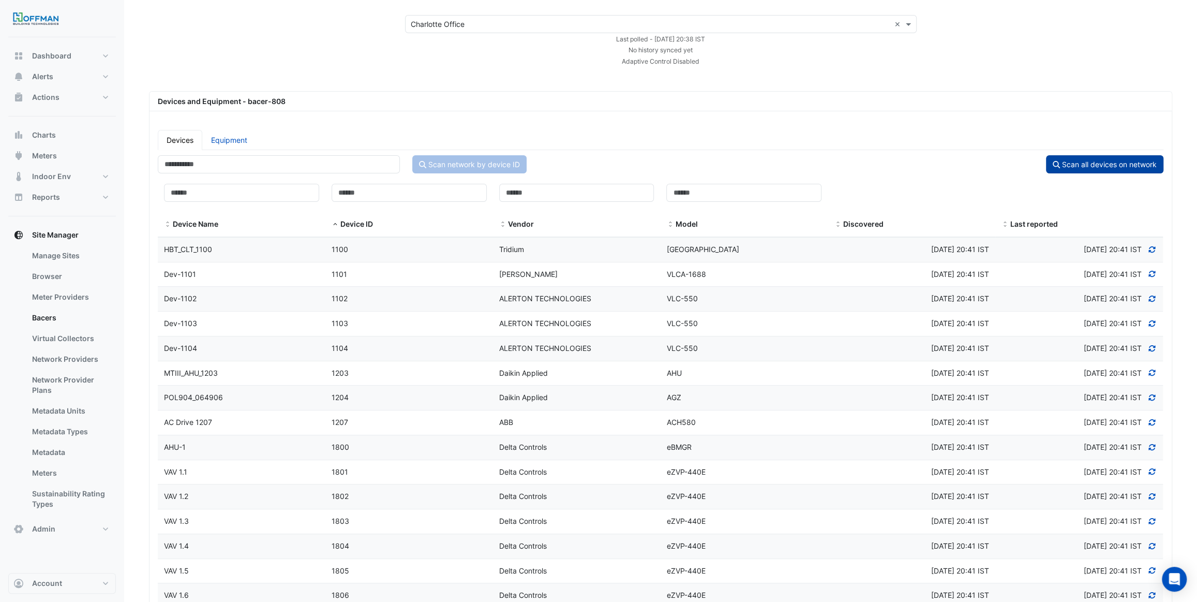
click at [1078, 167] on button "Scan all devices on network" at bounding box center [1104, 164] width 117 height 18
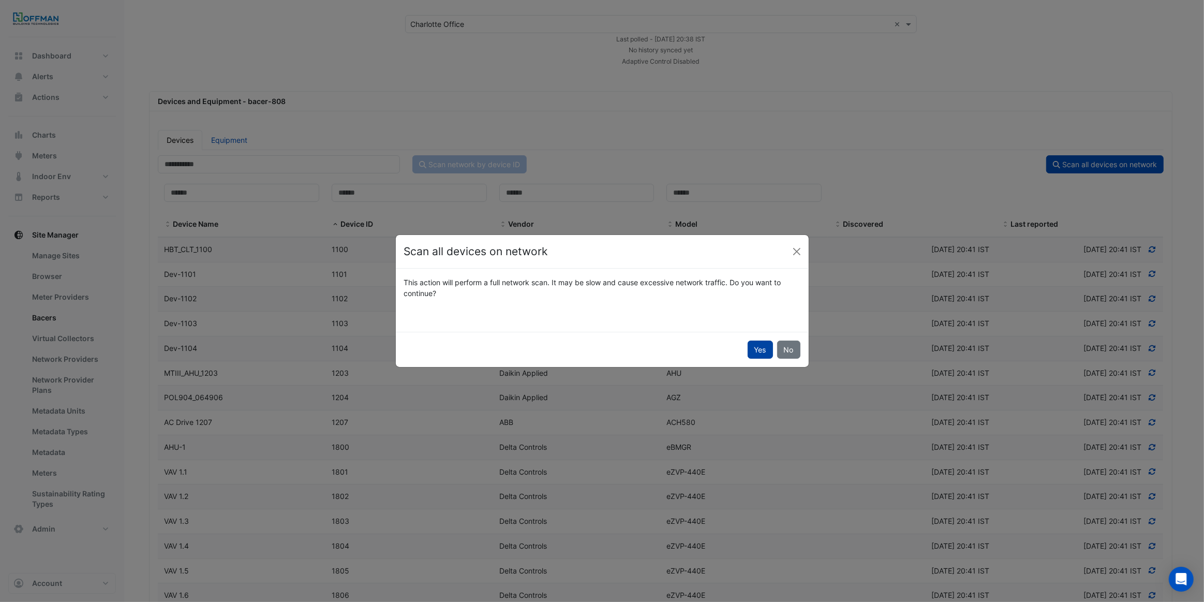
click at [759, 348] on button "Yes" at bounding box center [759, 349] width 25 height 18
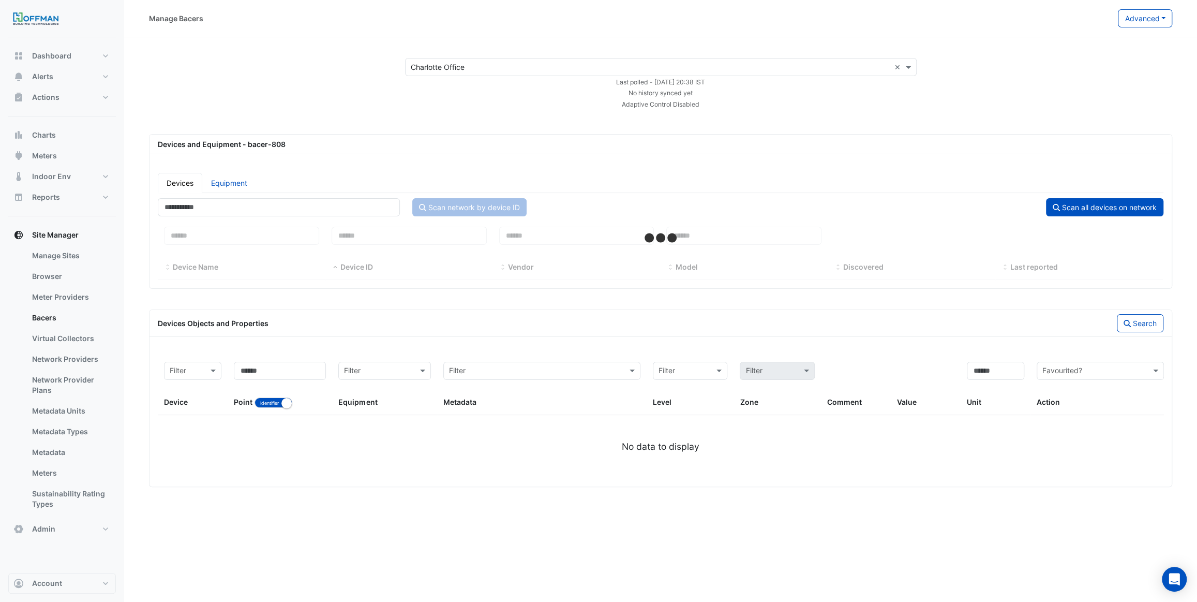
scroll to position [0, 0]
select select "***"
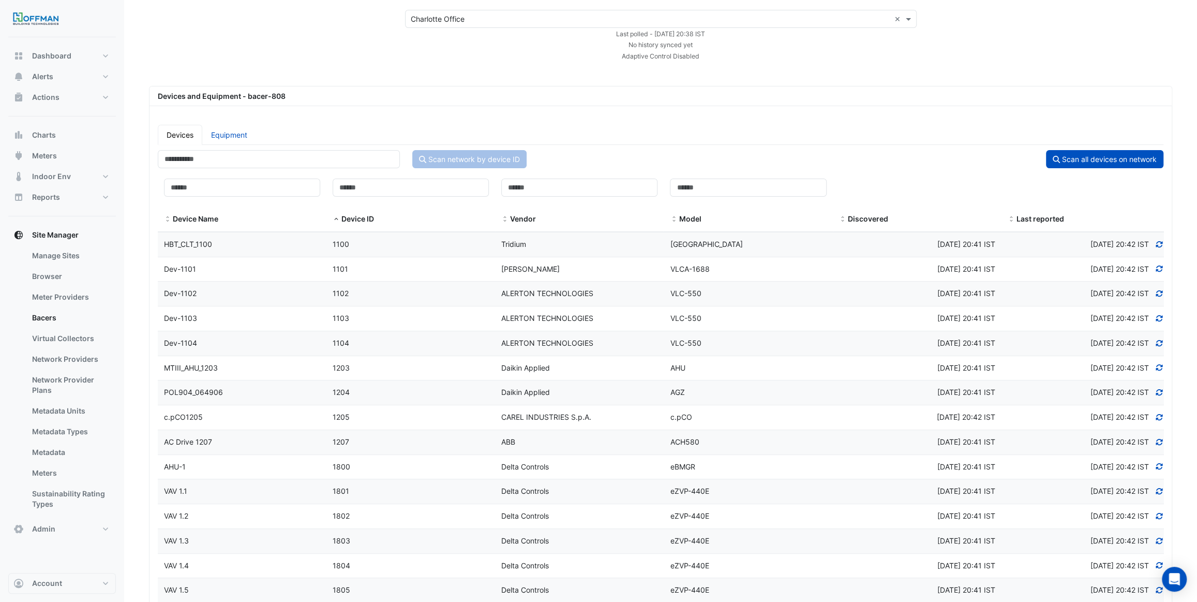
scroll to position [46, 0]
click at [277, 376] on datatable-body-cell "Device Name MTIII_AHU_1203" at bounding box center [242, 370] width 169 height 24
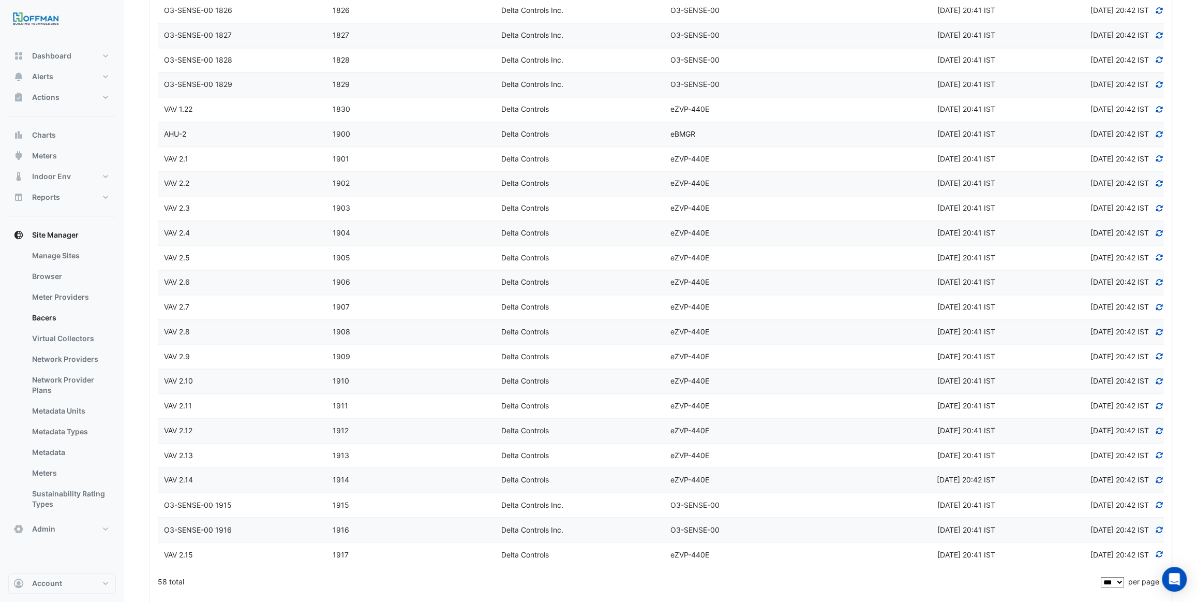
scroll to position [1080, 0]
